Goal: Task Accomplishment & Management: Use online tool/utility

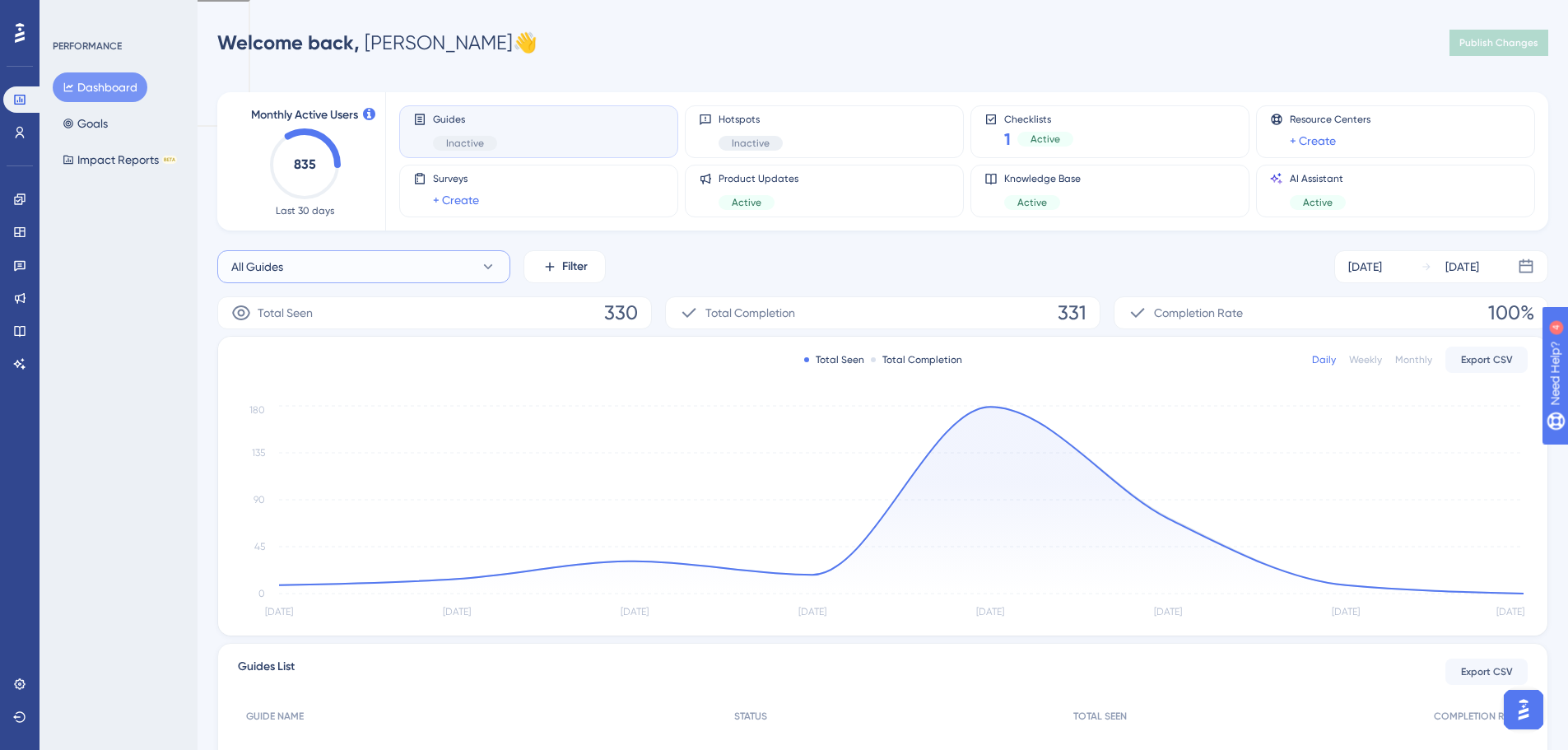
click at [486, 275] on button "All Guides" at bounding box center [363, 267] width 293 height 33
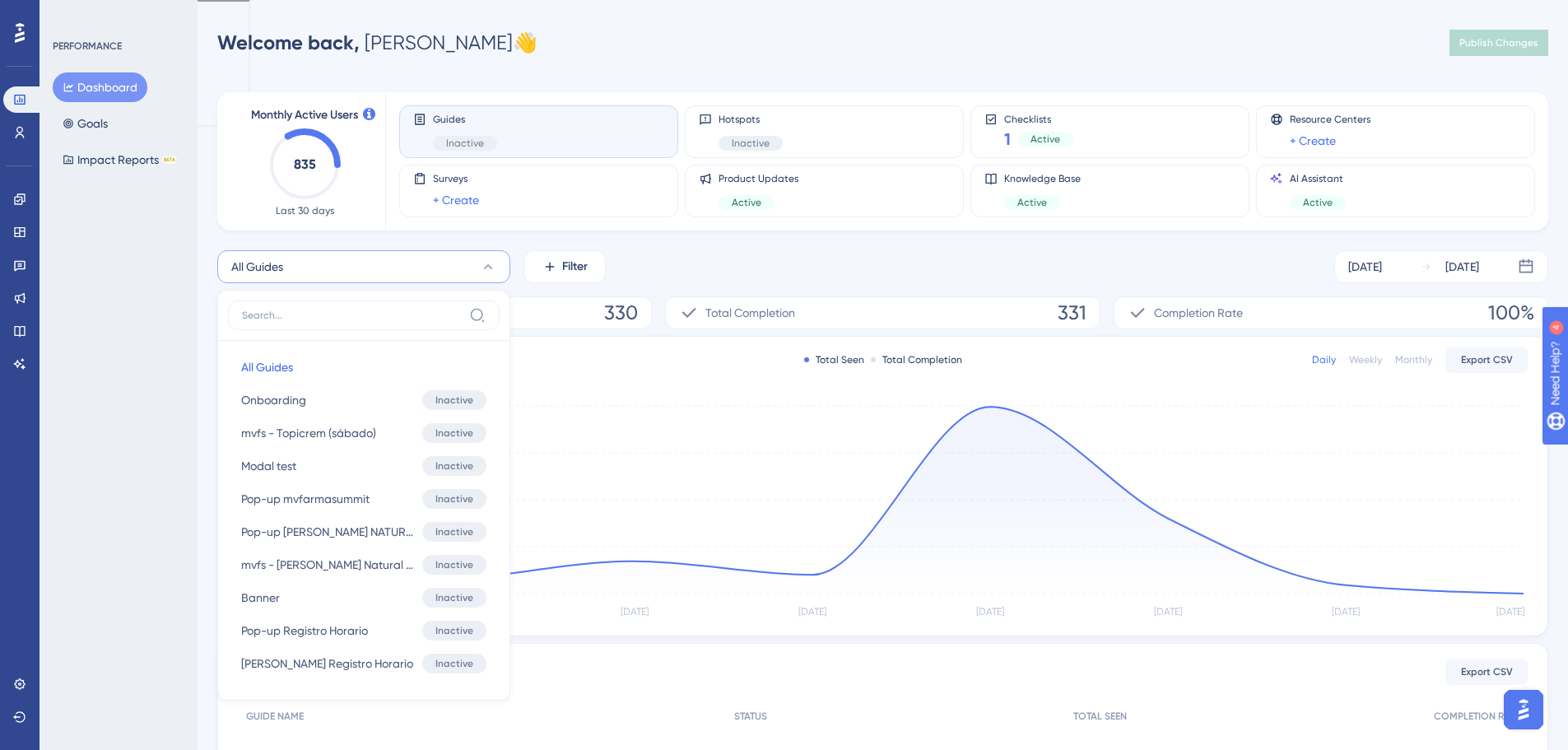
scroll to position [120, 0]
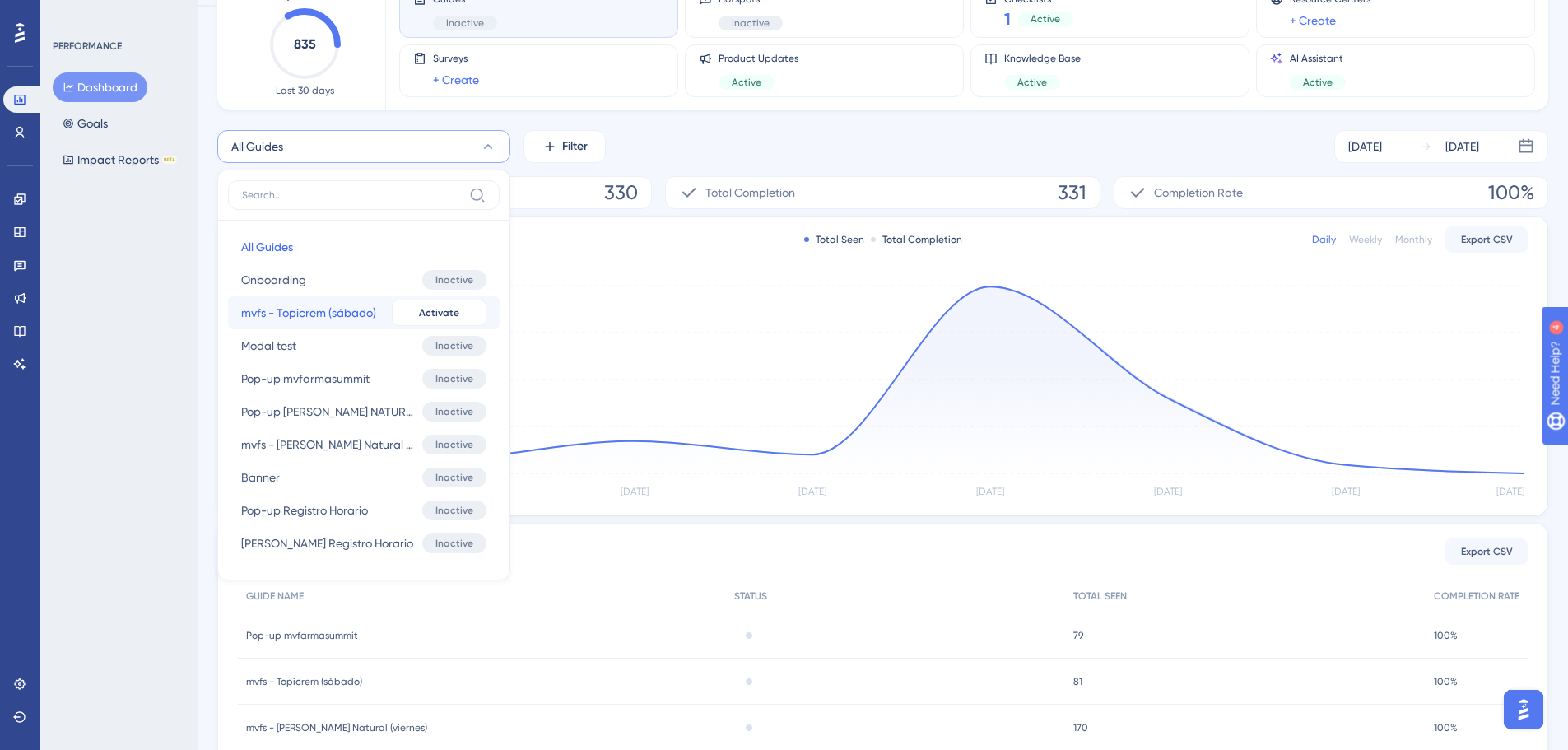
click at [344, 319] on span "mvfs - Topicrem (sábado)" at bounding box center [309, 313] width 135 height 20
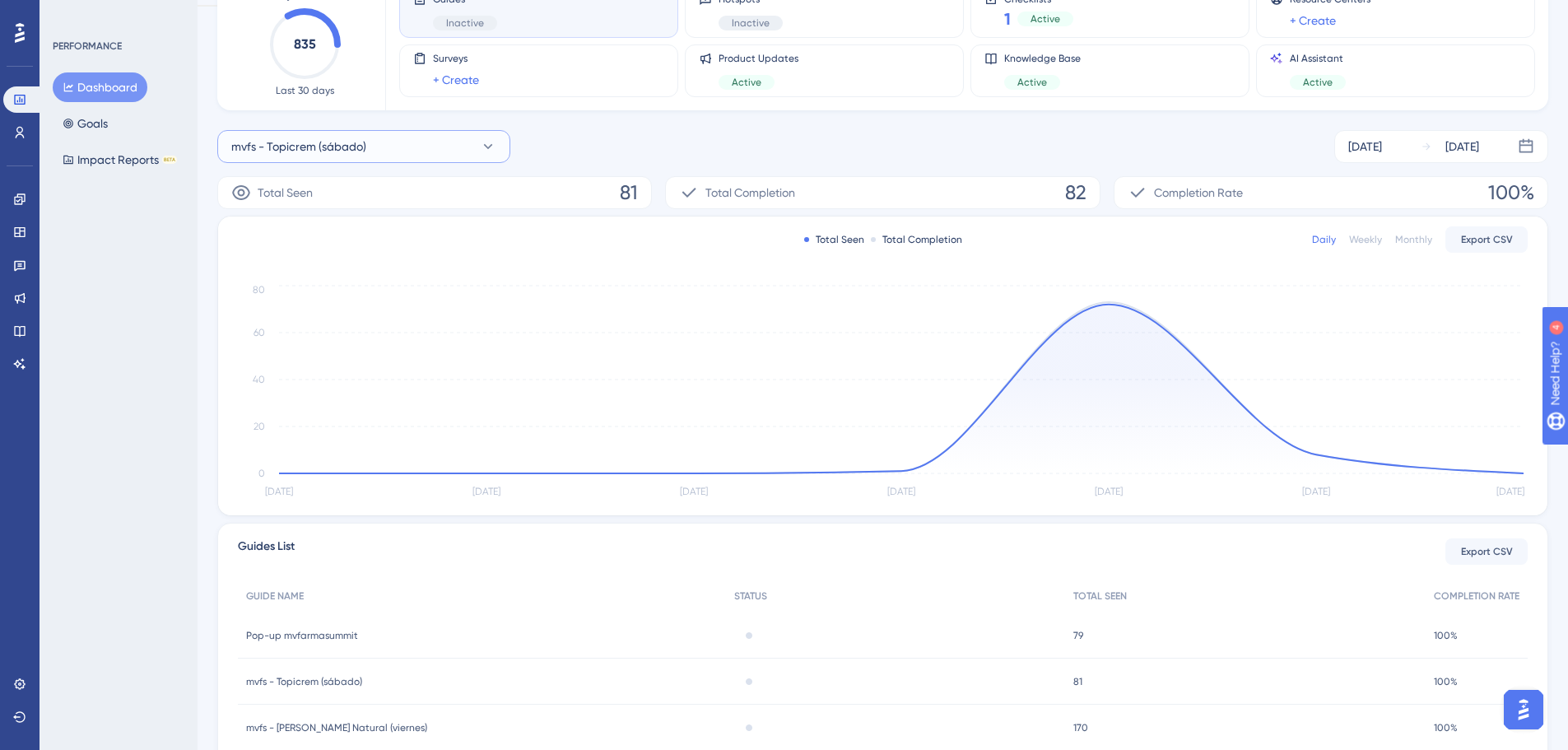
click at [406, 142] on button "mvfs - Topicrem (sábado)" at bounding box center [363, 146] width 293 height 33
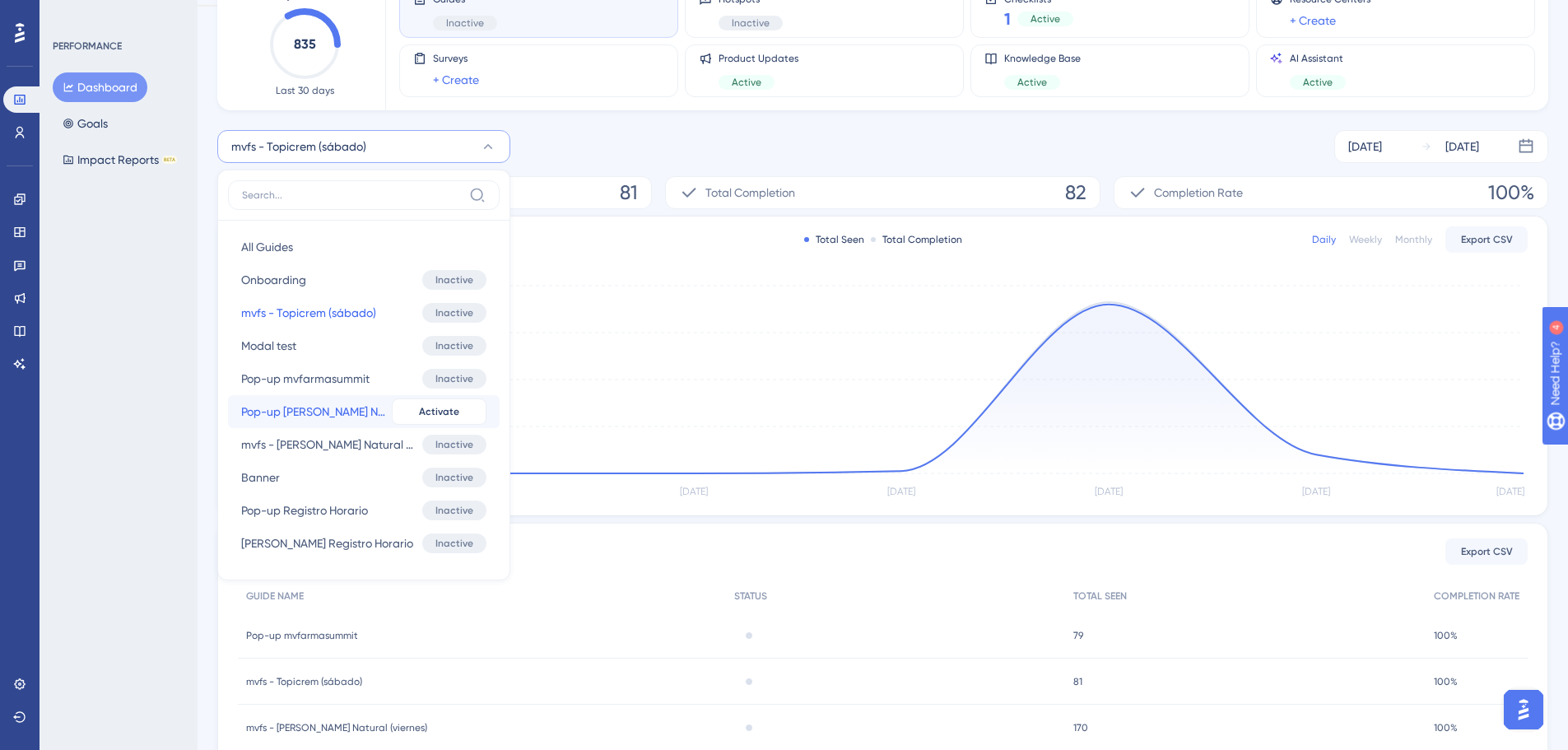
click at [303, 408] on span "Pop-up SORIA NATURAL" at bounding box center [313, 412] width 144 height 20
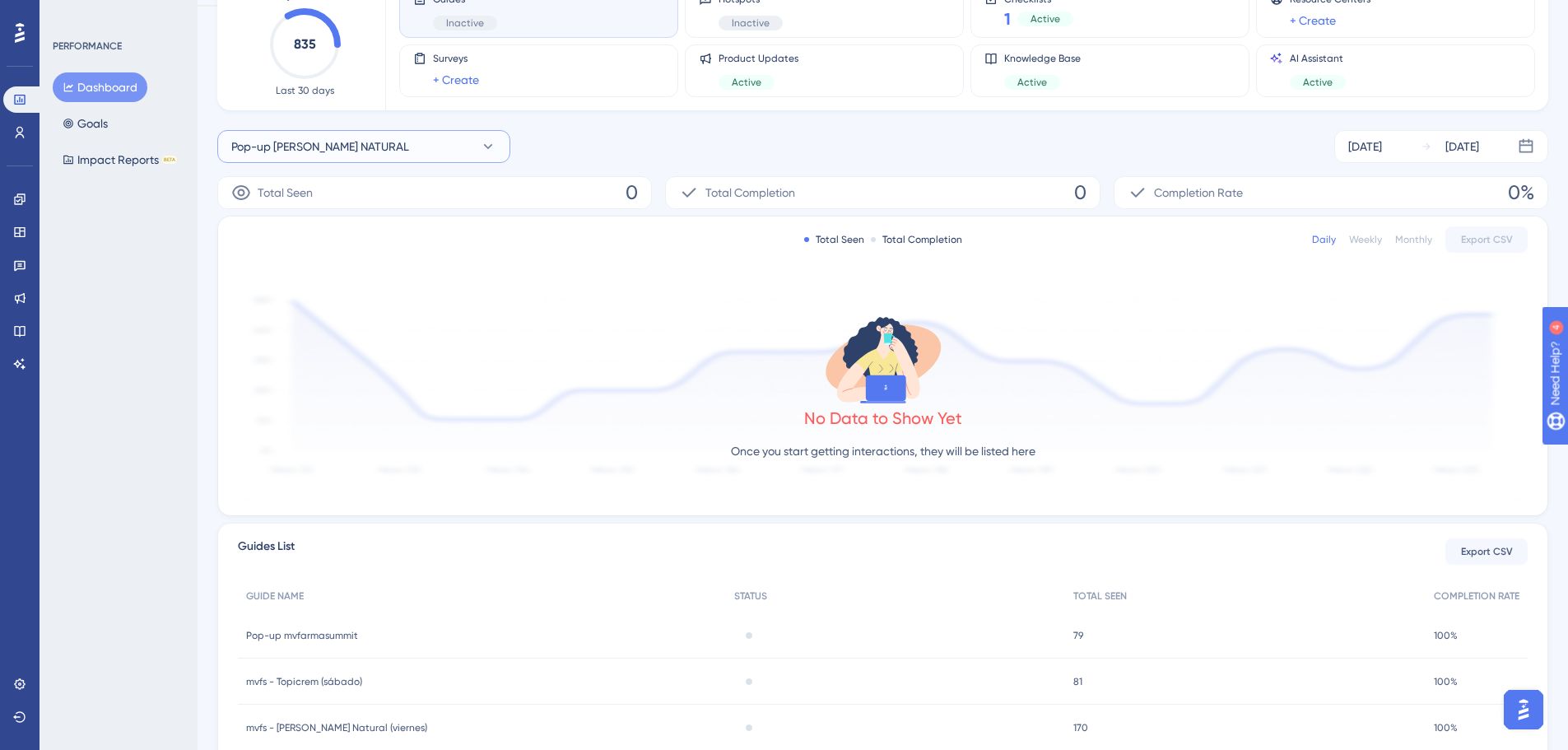
click at [346, 146] on span "Pop-up SORIA NATURAL" at bounding box center [320, 147] width 178 height 20
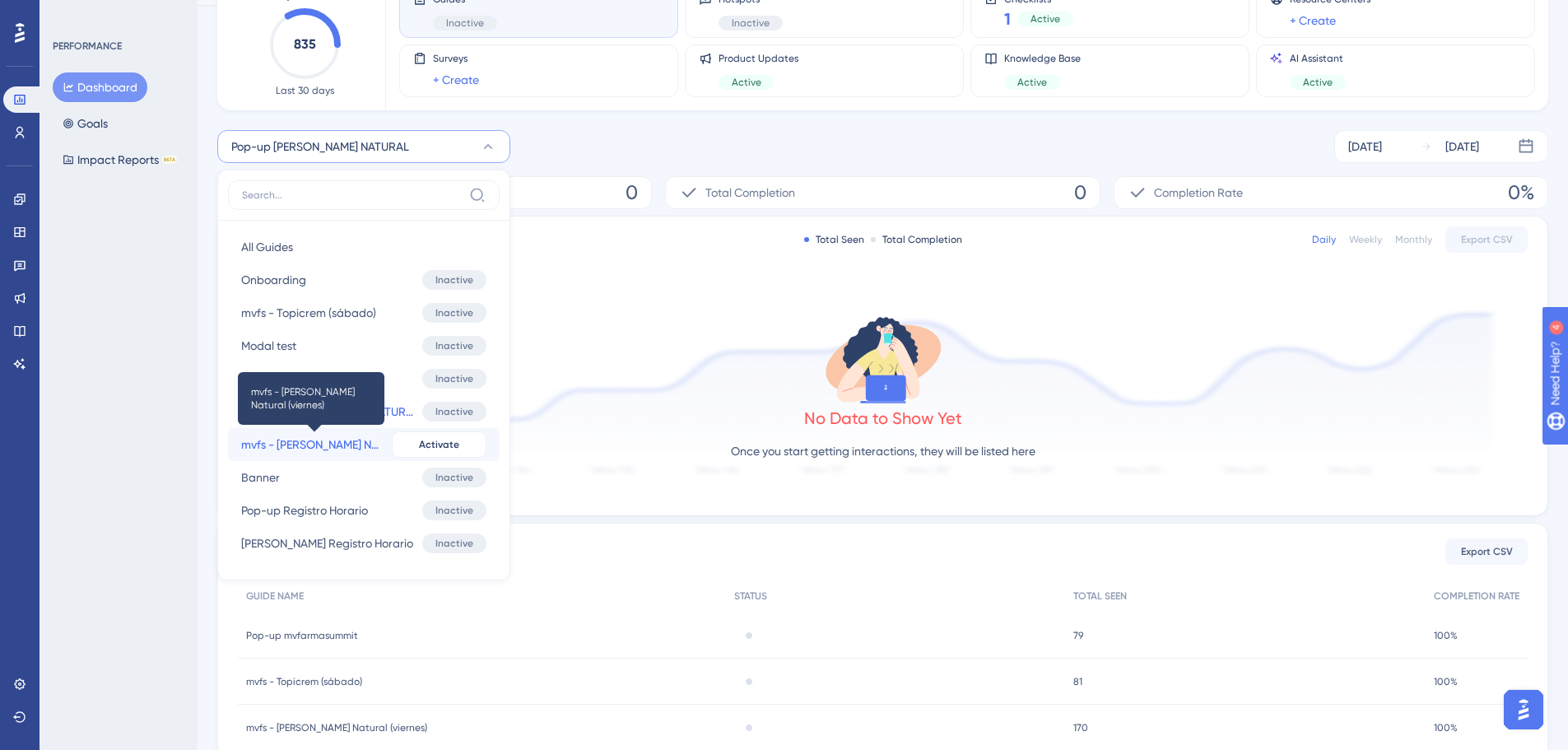
click at [320, 445] on span "mvfs - [PERSON_NAME] Natural (viernes)" at bounding box center [313, 445] width 144 height 20
